Goal: Information Seeking & Learning: Learn about a topic

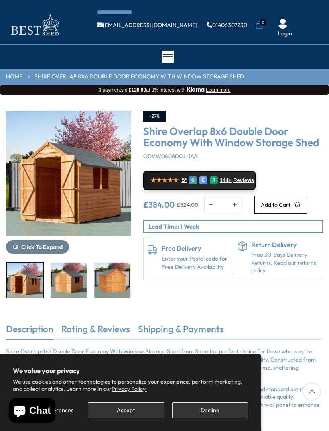
click at [211, 412] on button "Decline" at bounding box center [210, 411] width 76 height 16
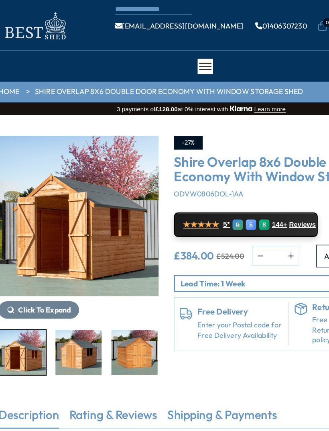
click at [19, 202] on img "1 / 10" at bounding box center [68, 173] width 125 height 125
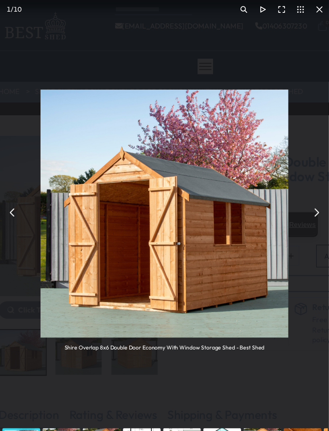
click at [7, 166] on div "Shire Overlap 8x6 Double Door Economy With Window Storage Shed - Best Shed" at bounding box center [136, 171] width 258 height 333
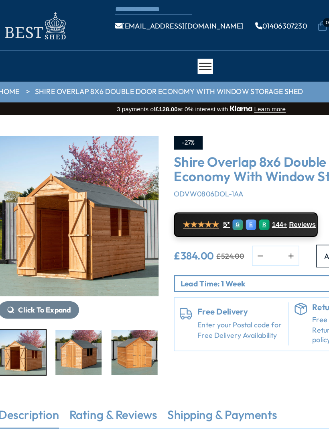
click at [8, 164] on img "1 / 10" at bounding box center [68, 173] width 125 height 125
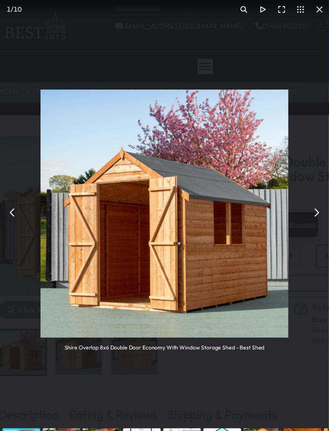
click at [248, 164] on button "You can close this modal content with the ESC key" at bounding box center [255, 171] width 15 height 15
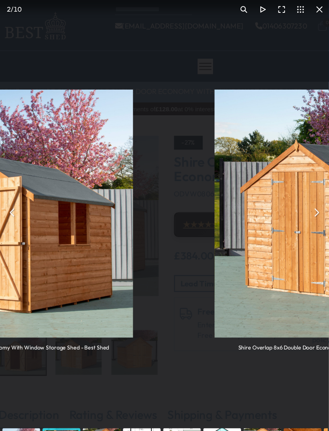
click at [248, 164] on button "You can close this modal content with the ESC key" at bounding box center [255, 171] width 15 height 15
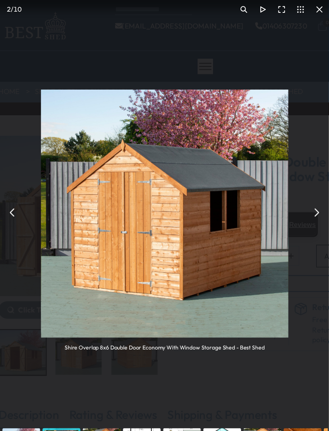
click at [248, 164] on button "You can close this modal content with the ESC key" at bounding box center [255, 171] width 15 height 15
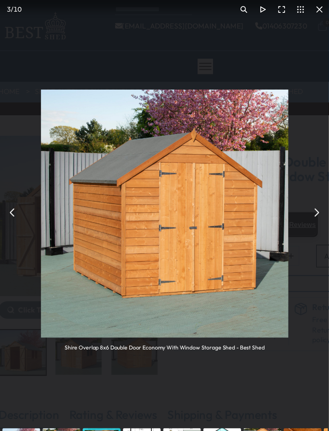
click at [250, 164] on button "You can close this modal content with the ESC key" at bounding box center [255, 171] width 15 height 15
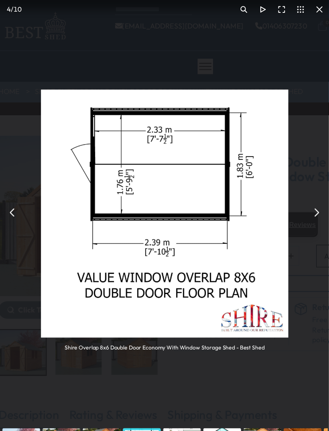
click at [248, 164] on button "You can close this modal content with the ESC key" at bounding box center [255, 171] width 15 height 15
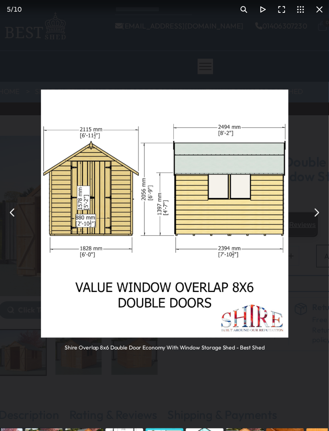
click at [248, 164] on button "You can close this modal content with the ESC key" at bounding box center [255, 171] width 15 height 15
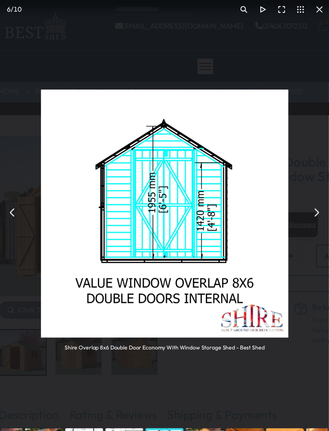
click at [248, 164] on button "You can close this modal content with the ESC key" at bounding box center [255, 171] width 15 height 15
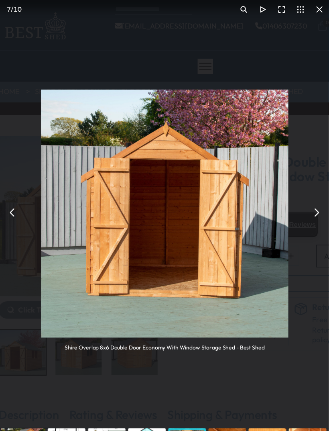
click at [248, 164] on button "You can close this modal content with the ESC key" at bounding box center [255, 171] width 15 height 15
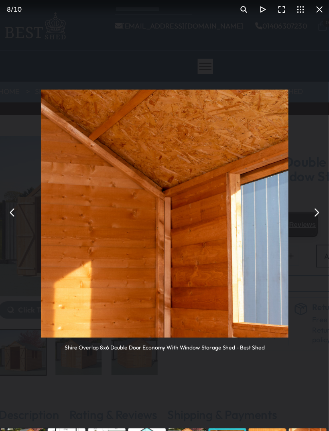
click at [250, 8] on button "You can close this modal content with the ESC key" at bounding box center [257, 12] width 15 height 15
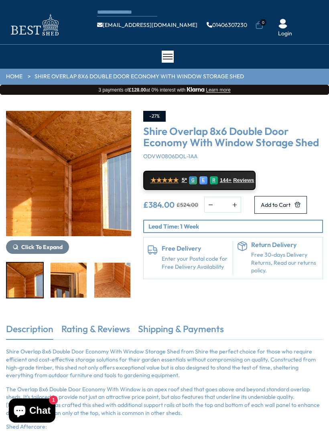
click at [242, 180] on span "Reviews" at bounding box center [243, 180] width 21 height 6
click at [171, 60] on div at bounding box center [168, 57] width 12 height 12
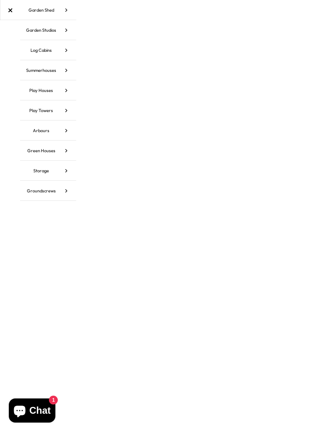
click at [8, 11] on div "×" at bounding box center [10, 10] width 20 height 20
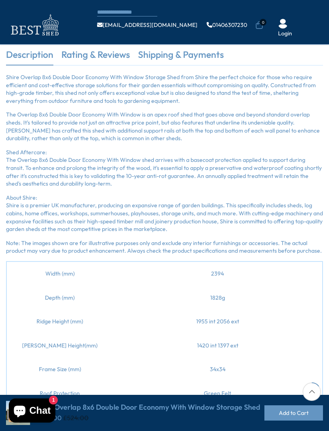
scroll to position [229, 0]
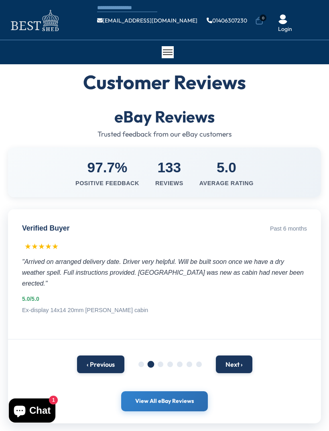
scroll to position [5, 0]
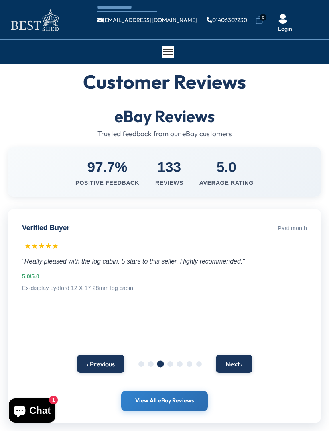
click at [143, 362] on span at bounding box center [142, 364] width 6 height 6
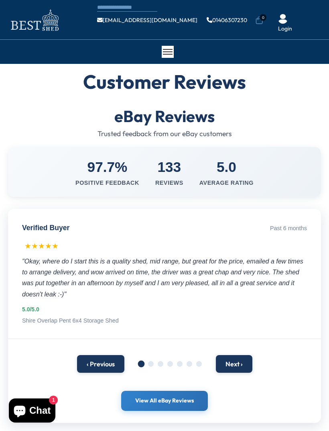
click at [233, 364] on button "Next ›" at bounding box center [234, 364] width 37 height 18
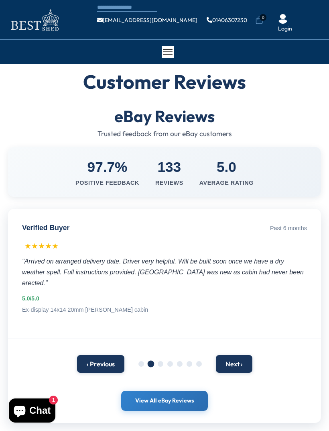
click at [245, 358] on button "Next ›" at bounding box center [234, 364] width 37 height 18
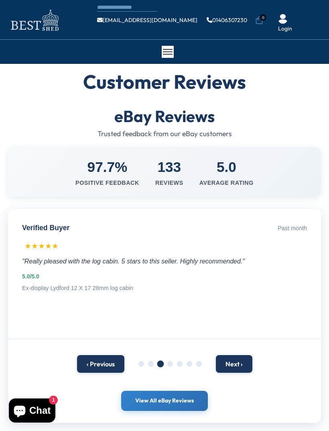
click at [244, 356] on button "Next ›" at bounding box center [234, 364] width 37 height 18
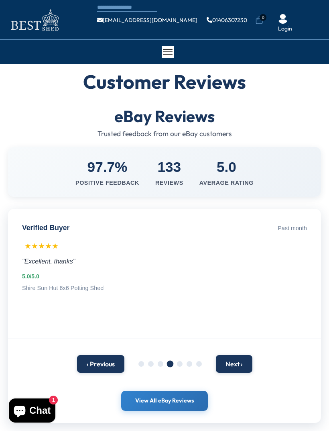
click at [242, 357] on button "Next ›" at bounding box center [234, 364] width 37 height 18
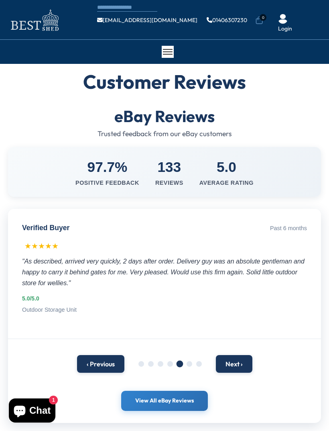
click at [242, 360] on button "Next ›" at bounding box center [234, 364] width 37 height 18
